Goal: Find specific page/section: Find specific page/section

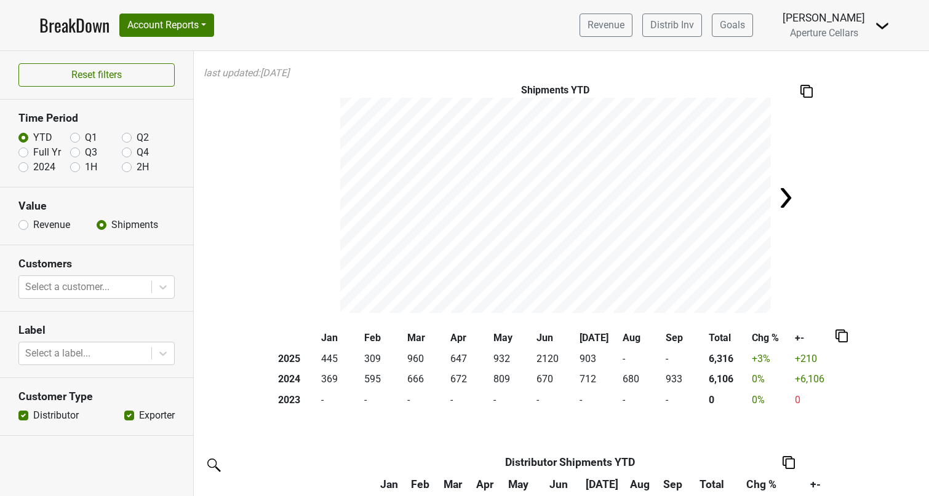
click at [77, 28] on link "BreakDown" at bounding box center [74, 25] width 70 height 26
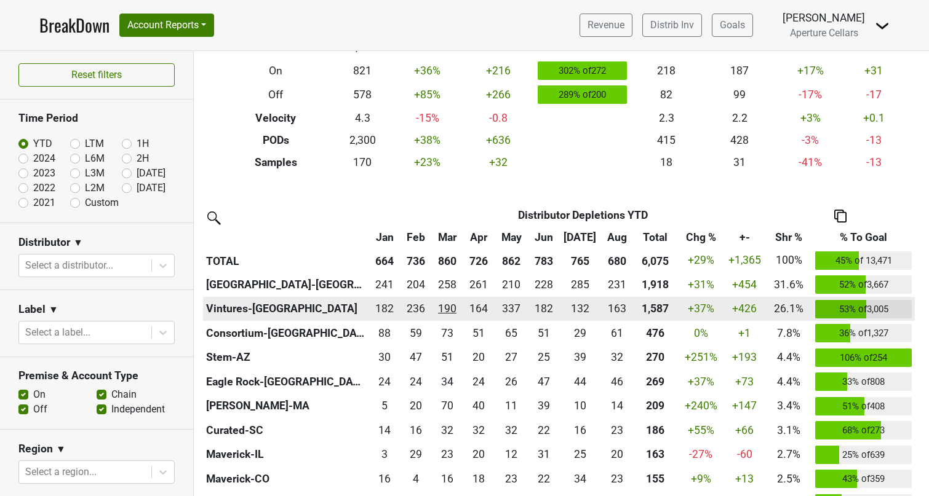
scroll to position [166, 0]
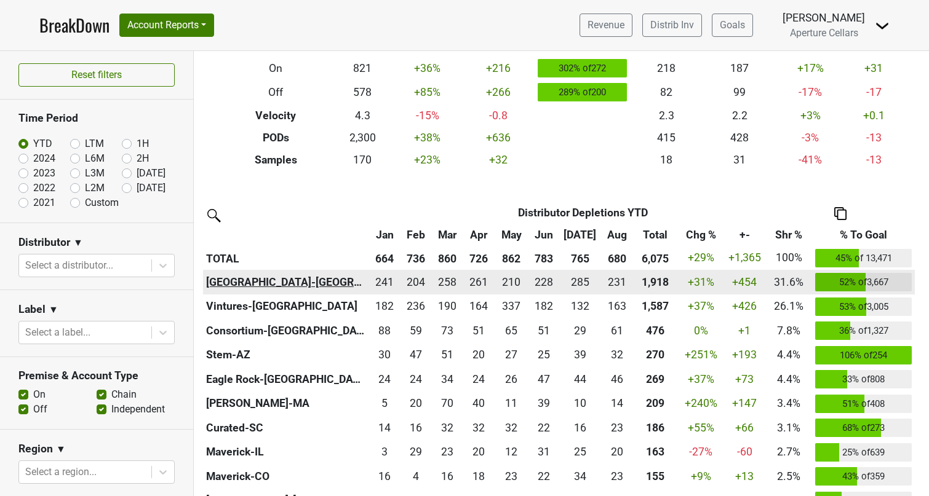
click at [272, 284] on th "Monterey-CA" at bounding box center [286, 282] width 166 height 25
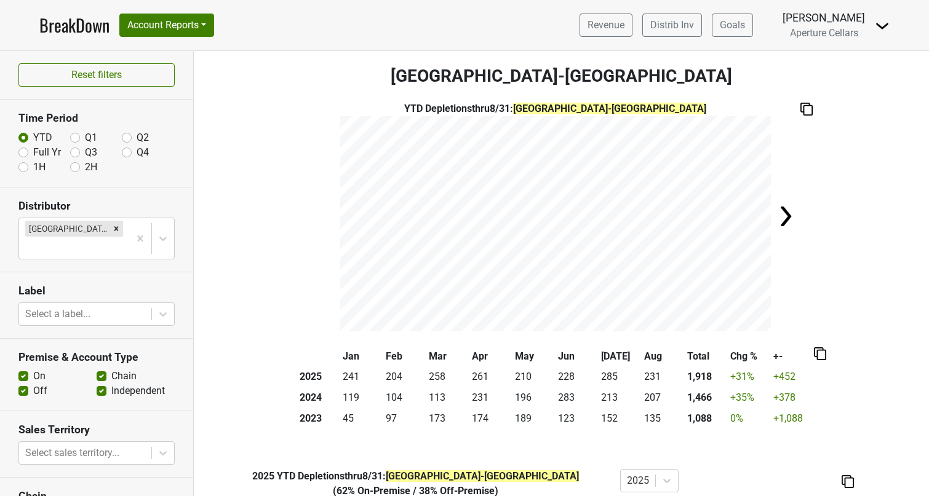
click at [51, 30] on link "BreakDown" at bounding box center [74, 25] width 70 height 26
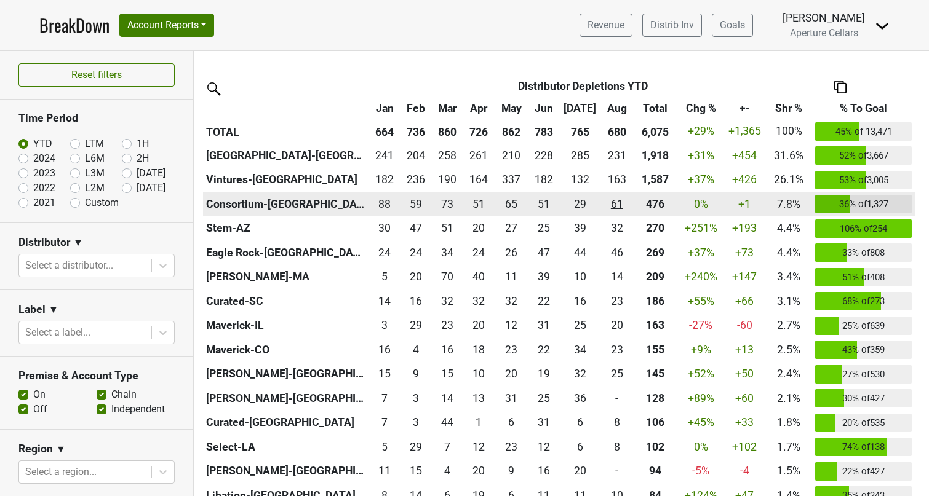
scroll to position [281, 0]
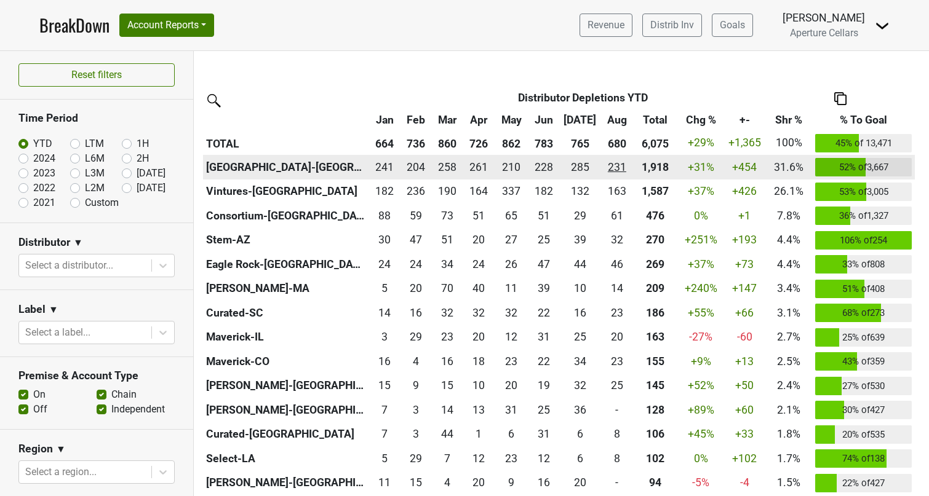
click at [609, 167] on div "231 231" at bounding box center [616, 167] width 26 height 16
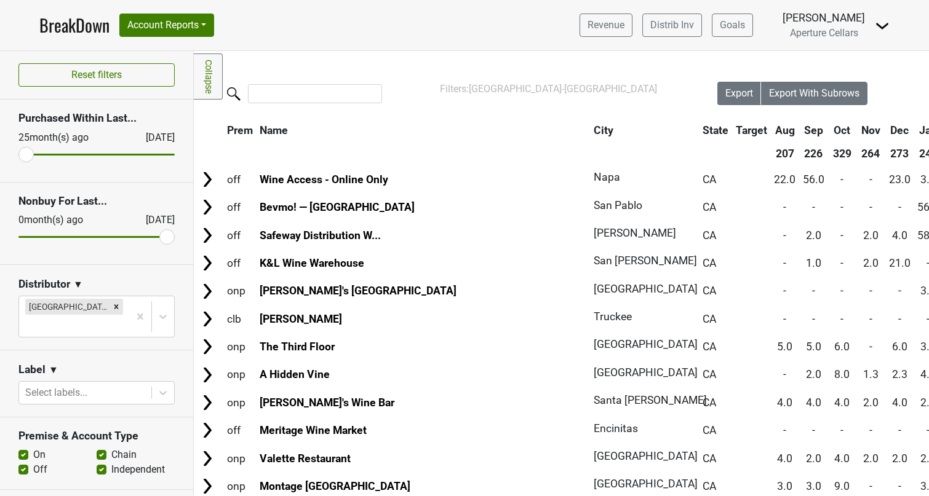
click at [58, 30] on link "BreakDown" at bounding box center [74, 25] width 70 height 26
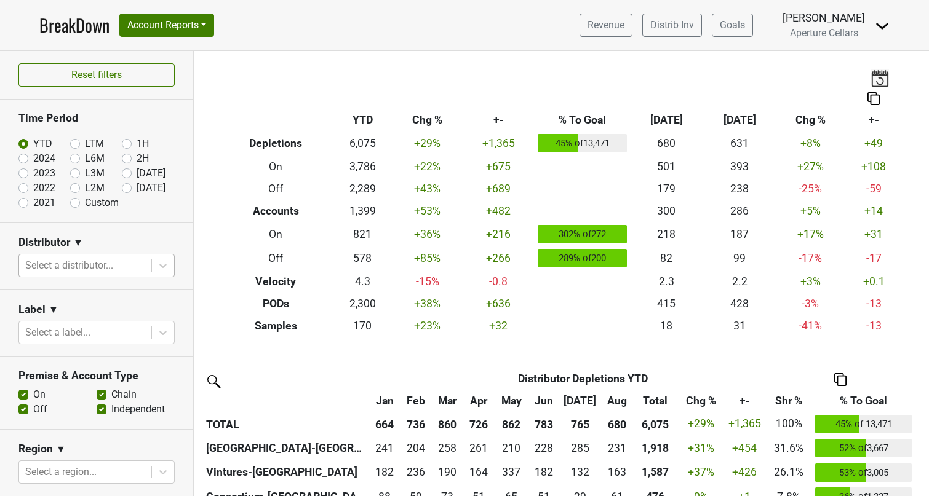
click at [129, 265] on div at bounding box center [85, 265] width 120 height 17
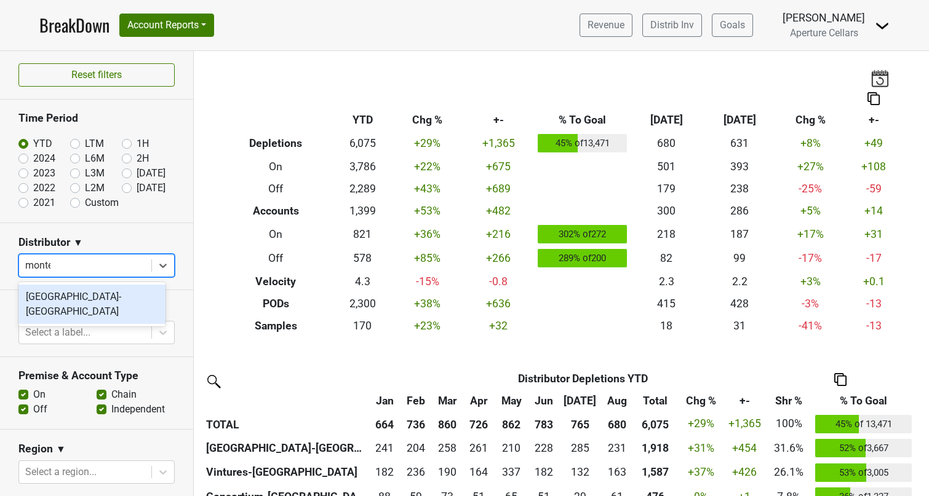
type input "monter"
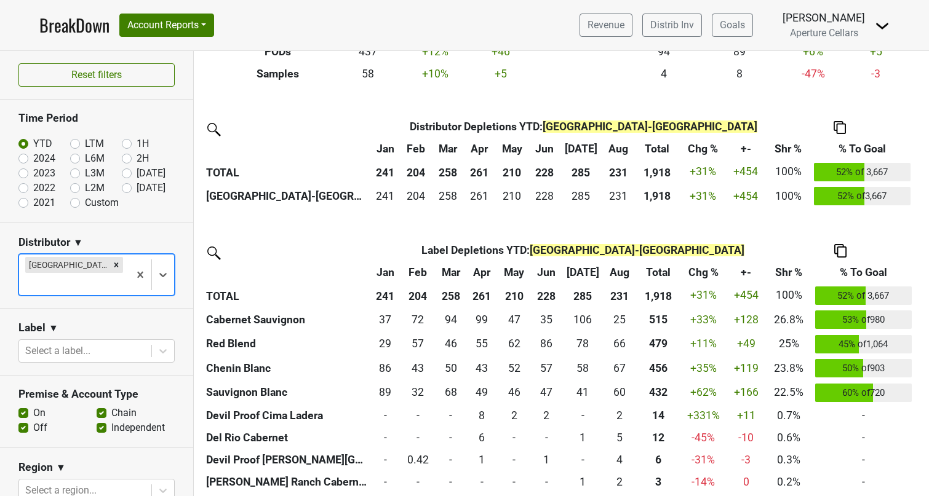
scroll to position [261, 0]
